Goal: Task Accomplishment & Management: Use online tool/utility

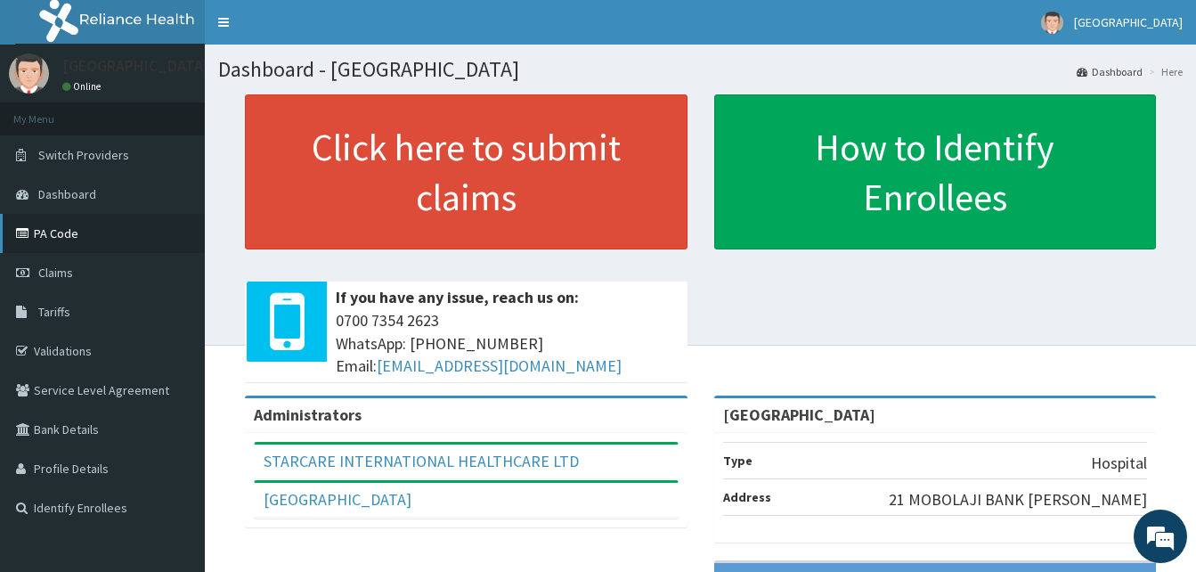
click at [85, 225] on link "PA Code" at bounding box center [102, 233] width 205 height 39
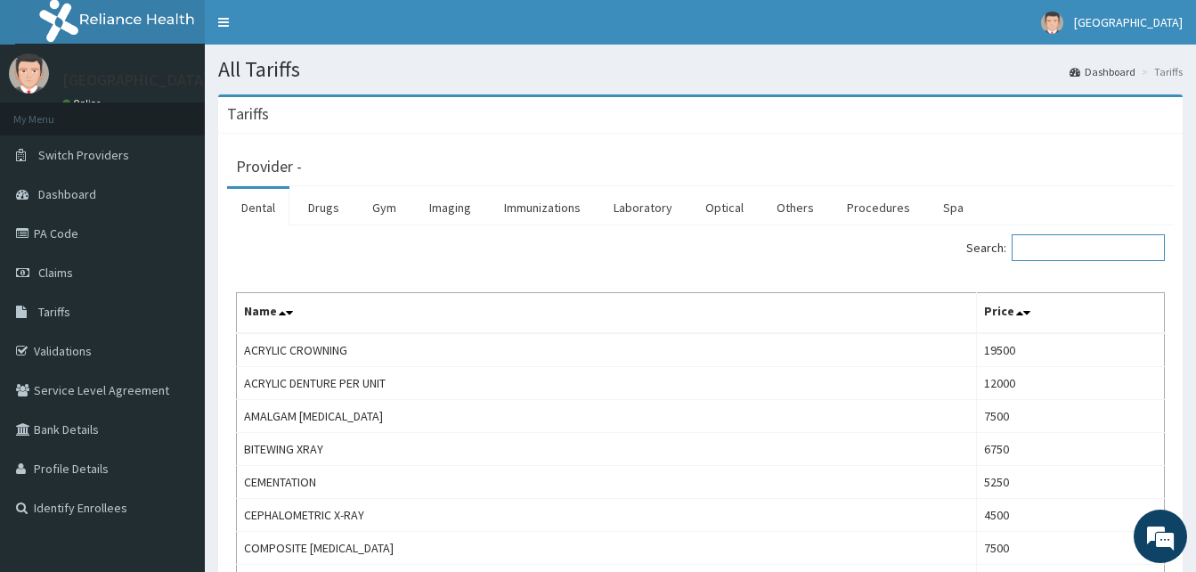
click at [1074, 243] on input "Search:" at bounding box center [1088, 247] width 153 height 27
click at [336, 205] on link "Drugs" at bounding box center [324, 207] width 60 height 37
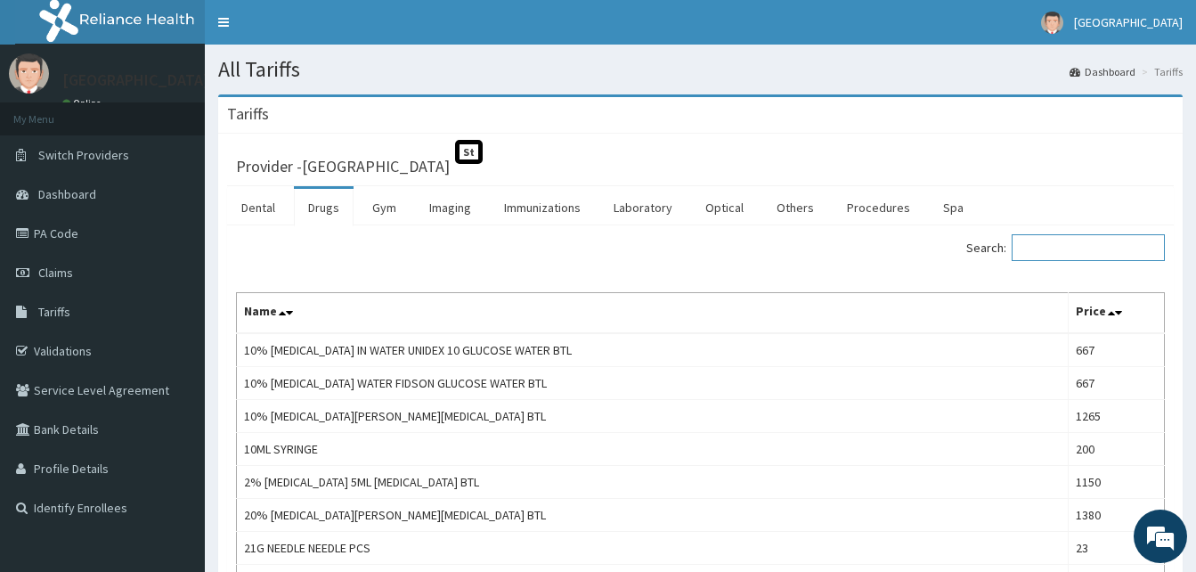
click at [1075, 244] on input "Search:" at bounding box center [1088, 247] width 153 height 27
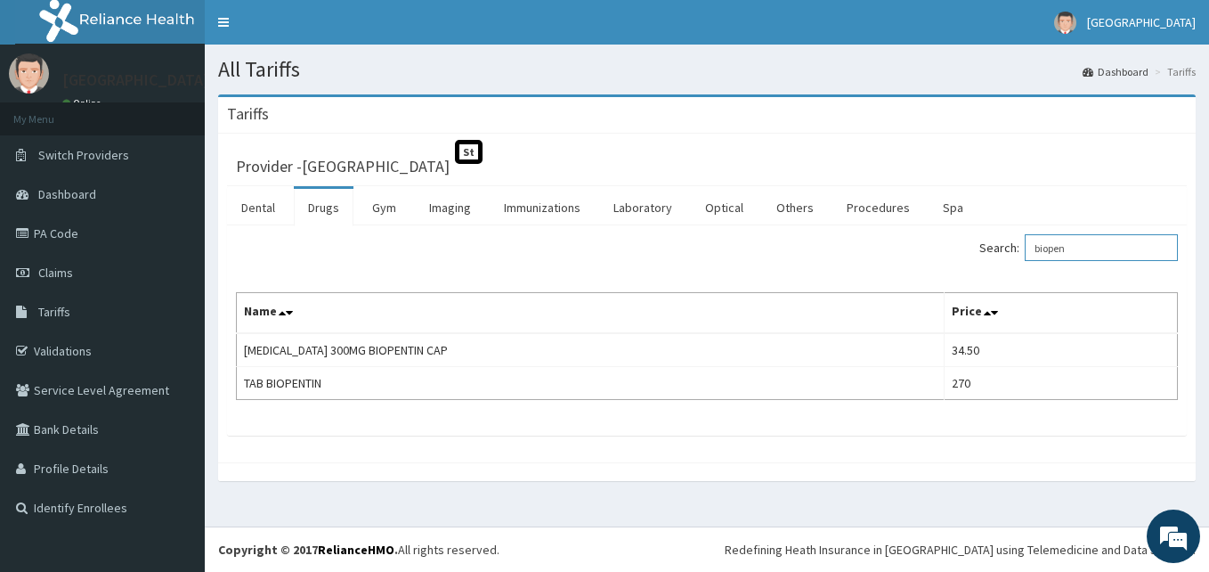
type input "biopen"
